Goal: Task Accomplishment & Management: Manage account settings

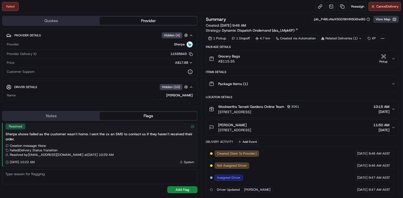
click at [382, 21] on button "View Map" at bounding box center [385, 19] width 25 height 7
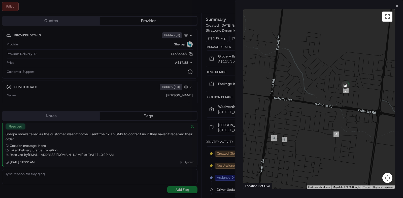
drag, startPoint x: 365, startPoint y: 93, endPoint x: 331, endPoint y: 174, distance: 88.1
click at [331, 174] on div at bounding box center [318, 99] width 151 height 180
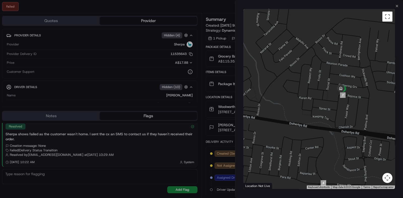
click at [348, 86] on div at bounding box center [318, 99] width 151 height 180
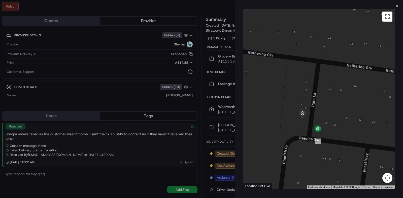
click at [196, 47] on div at bounding box center [201, 99] width 403 height 198
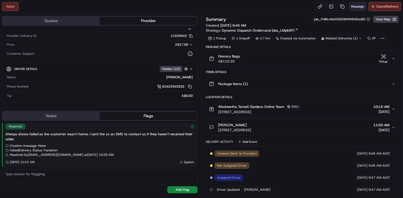
click at [355, 8] on span "Reassign" at bounding box center [357, 6] width 13 height 5
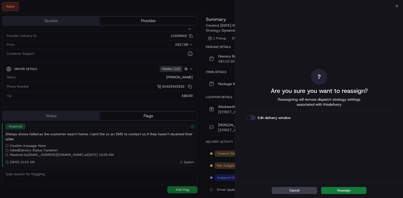
click at [333, 191] on button "Reassign" at bounding box center [343, 190] width 45 height 7
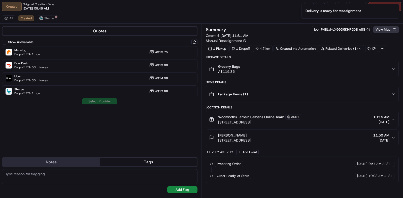
click at [390, 32] on button "View Map" at bounding box center [385, 29] width 25 height 7
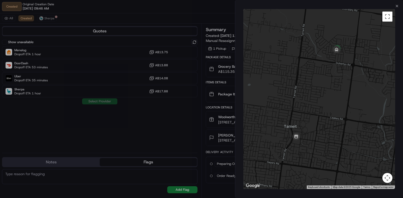
click at [399, 7] on div "Close ← Move left → Move right ↑ Move up ↓ Move down + Zoom in - Zoom out Home …" at bounding box center [319, 99] width 168 height 198
click at [396, 6] on icon "button" at bounding box center [396, 6] width 2 height 2
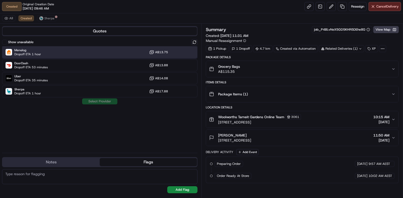
click at [68, 50] on div "Menulog Dropoff ETA 1 hour A$13.75" at bounding box center [99, 52] width 195 height 12
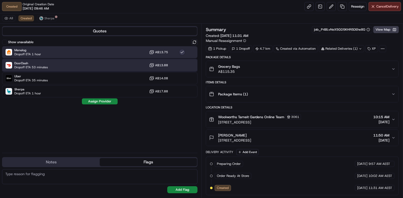
click at [66, 67] on div "DoorDash Dropoff ETA 53 minutes A$13.88" at bounding box center [99, 65] width 195 height 12
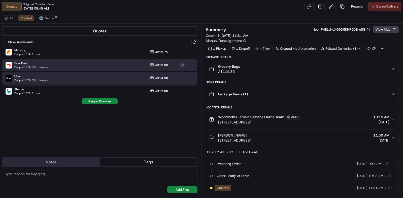
click at [65, 82] on div "Uber Dropoff ETA 35 minutes A$14.08" at bounding box center [99, 78] width 195 height 12
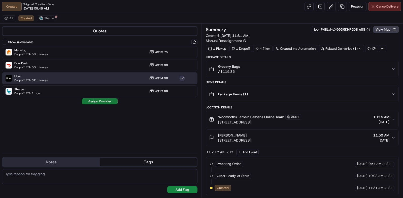
click at [105, 102] on button "Assign Provider" at bounding box center [100, 102] width 36 height 6
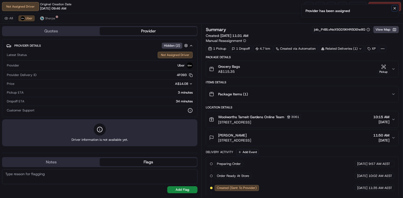
click at [395, 7] on icon "Notifications (F8)" at bounding box center [394, 8] width 4 height 4
click at [391, 27] on button "View Map" at bounding box center [385, 29] width 25 height 7
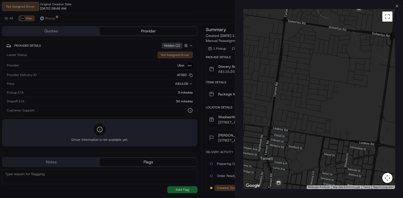
click at [137, 102] on div at bounding box center [201, 99] width 403 height 198
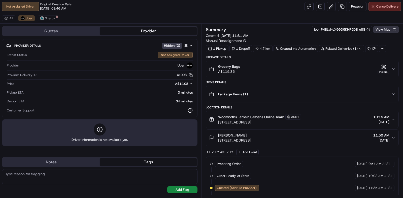
click at [386, 31] on button "View Map" at bounding box center [385, 29] width 25 height 7
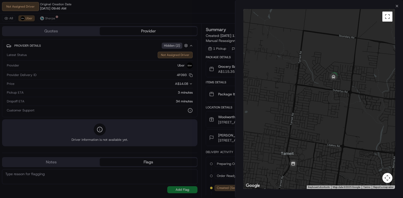
drag, startPoint x: 367, startPoint y: 77, endPoint x: 324, endPoint y: 113, distance: 55.9
click at [324, 113] on div at bounding box center [318, 99] width 151 height 180
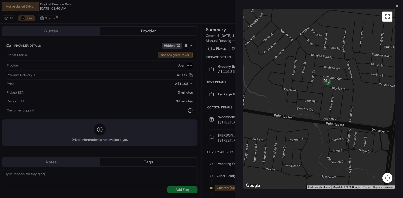
drag, startPoint x: 345, startPoint y: 68, endPoint x: 324, endPoint y: 115, distance: 51.4
click at [324, 115] on div at bounding box center [318, 99] width 151 height 180
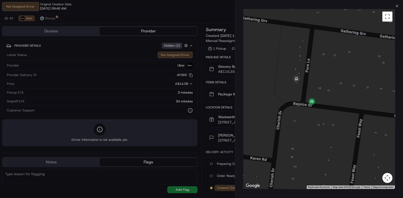
drag, startPoint x: 324, startPoint y: 49, endPoint x: 282, endPoint y: 147, distance: 106.8
click at [282, 147] on div at bounding box center [318, 99] width 151 height 180
click at [395, 6] on icon "button" at bounding box center [396, 6] width 4 height 4
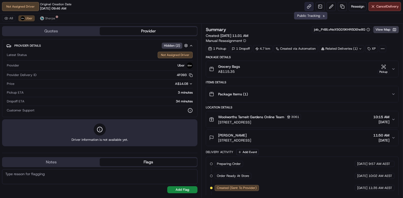
click at [310, 8] on link at bounding box center [308, 6] width 9 height 9
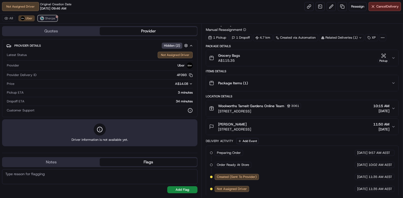
click at [52, 19] on span "Sherpa" at bounding box center [50, 18] width 10 height 4
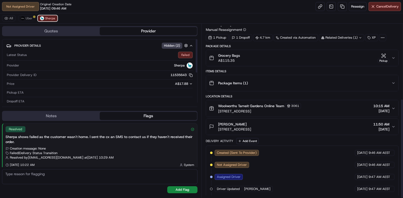
scroll to position [131, 0]
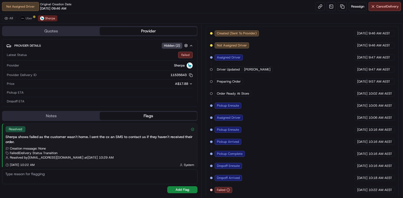
click at [32, 22] on div "All Uber Sherpa" at bounding box center [201, 18] width 403 height 10
click at [29, 16] on button "Uber" at bounding box center [26, 18] width 16 height 6
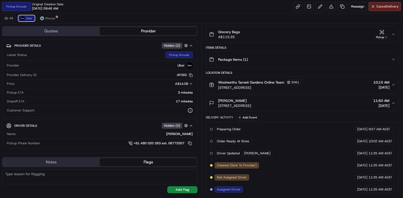
scroll to position [0, 0]
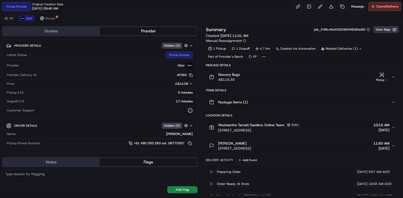
click at [382, 28] on button "View Map" at bounding box center [385, 29] width 25 height 7
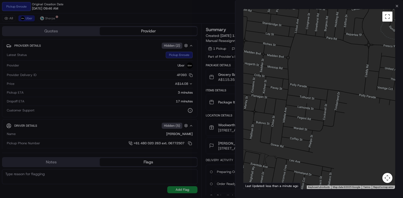
click at [344, 71] on div at bounding box center [318, 99] width 151 height 180
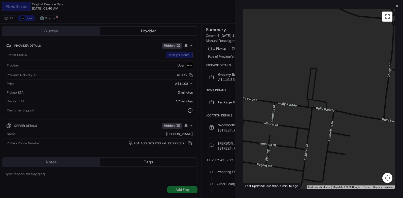
click at [344, 71] on div at bounding box center [318, 99] width 151 height 180
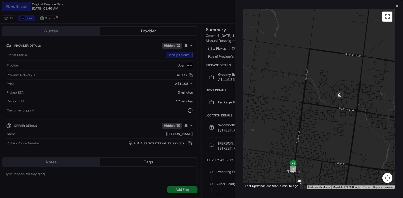
drag, startPoint x: 339, startPoint y: 72, endPoint x: 326, endPoint y: 130, distance: 59.8
click at [326, 130] on div at bounding box center [318, 99] width 151 height 180
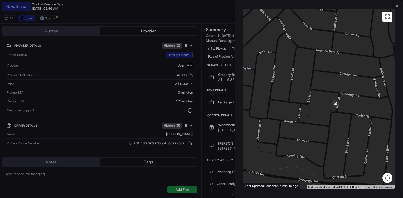
drag, startPoint x: 322, startPoint y: 74, endPoint x: 337, endPoint y: 122, distance: 50.3
click at [337, 122] on div at bounding box center [318, 99] width 151 height 180
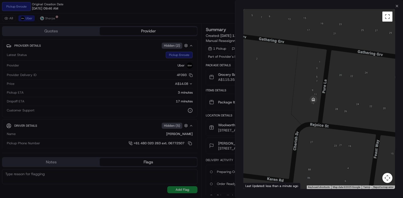
drag, startPoint x: 331, startPoint y: 77, endPoint x: 330, endPoint y: 110, distance: 33.5
click at [330, 110] on div at bounding box center [318, 99] width 151 height 180
click at [182, 104] on div at bounding box center [201, 99] width 403 height 198
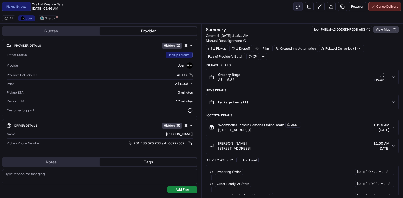
click at [299, 7] on link at bounding box center [297, 6] width 9 height 9
click at [317, 7] on button at bounding box center [319, 6] width 9 height 9
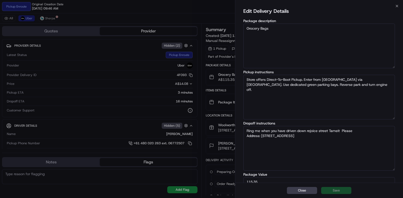
scroll to position [15, 0]
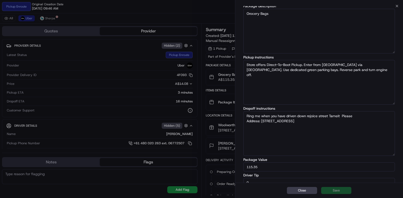
click at [360, 116] on textarea "Ring me when you have driven down rejoice street Tarneit Please Address: [STREE…" at bounding box center [318, 133] width 151 height 45
type textarea "Ring me when you have driven down rejoice street Tarneit Please. Please ensure …"
click at [337, 190] on button "Save" at bounding box center [336, 190] width 30 height 7
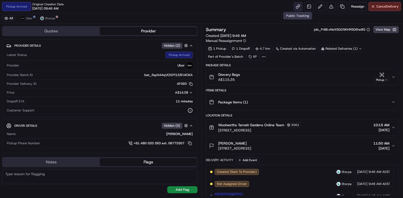
click at [297, 6] on link at bounding box center [297, 6] width 9 height 9
